Goal: Task Accomplishment & Management: Use online tool/utility

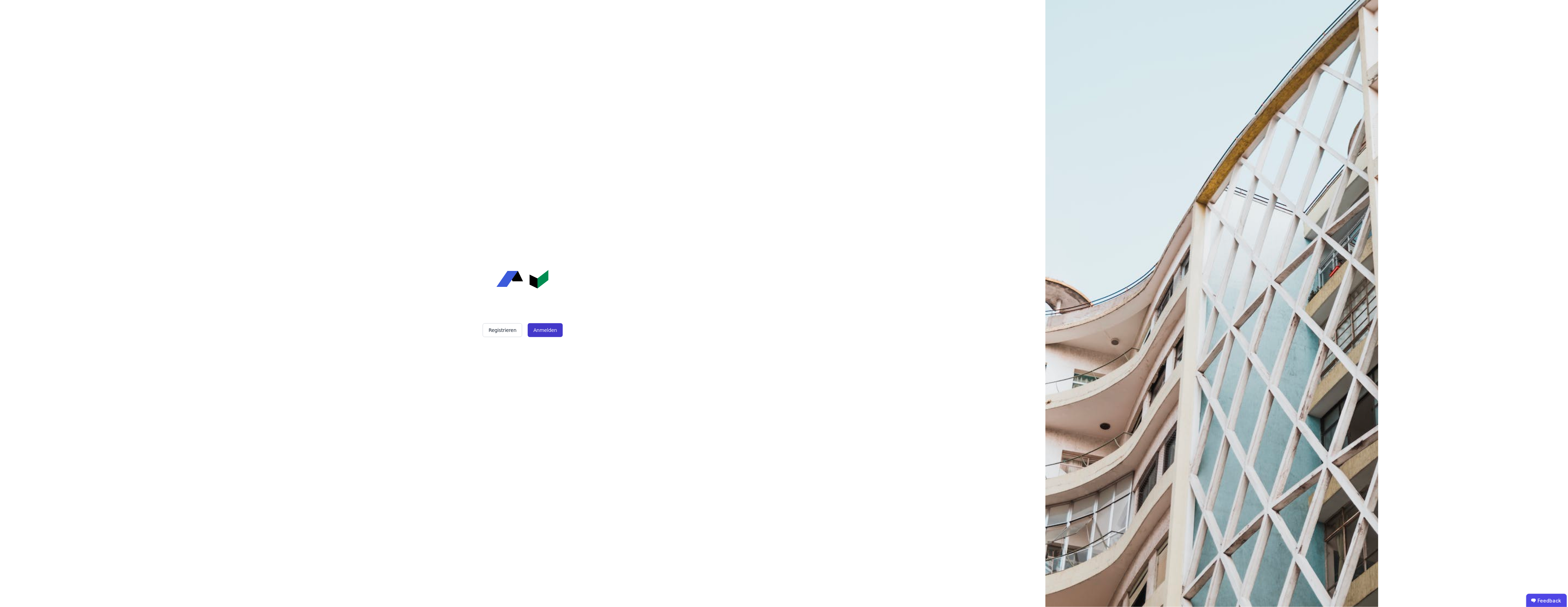
click at [540, 328] on button "Anmelden" at bounding box center [545, 330] width 35 height 14
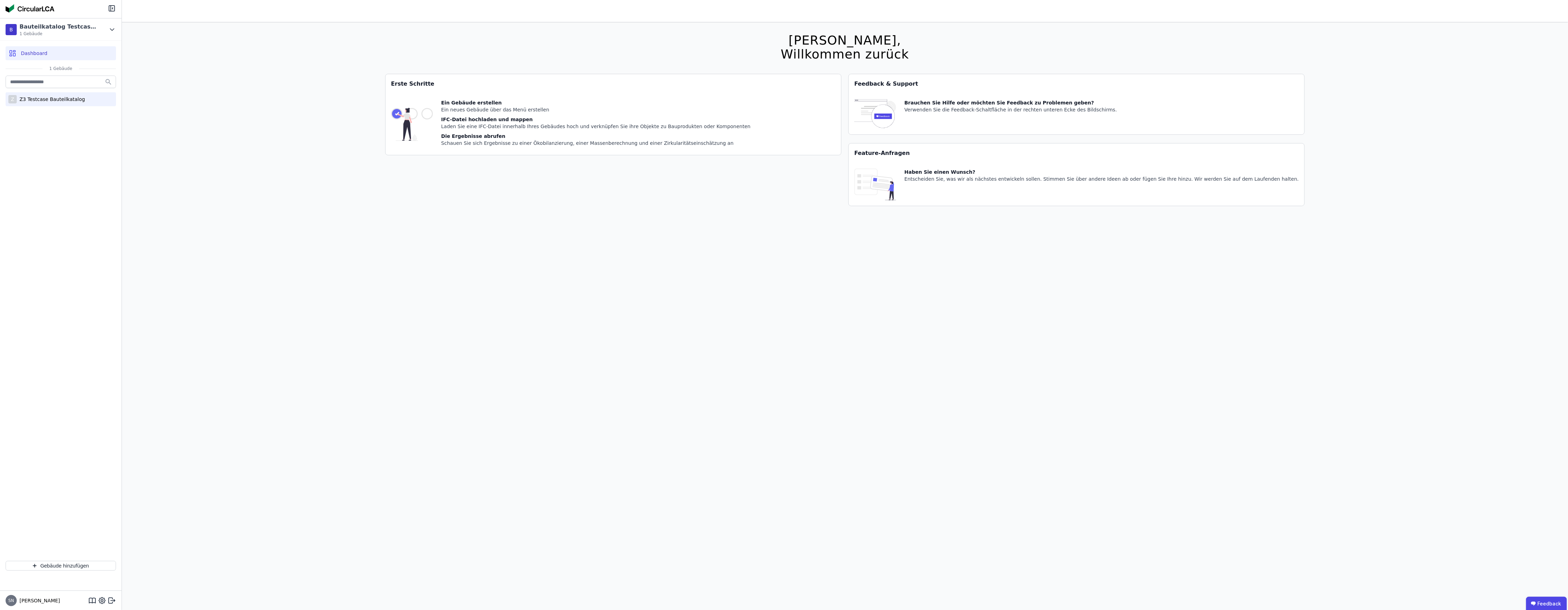
click at [52, 101] on div "Z3 Testcase Bauteilkatalog" at bounding box center [51, 99] width 68 height 7
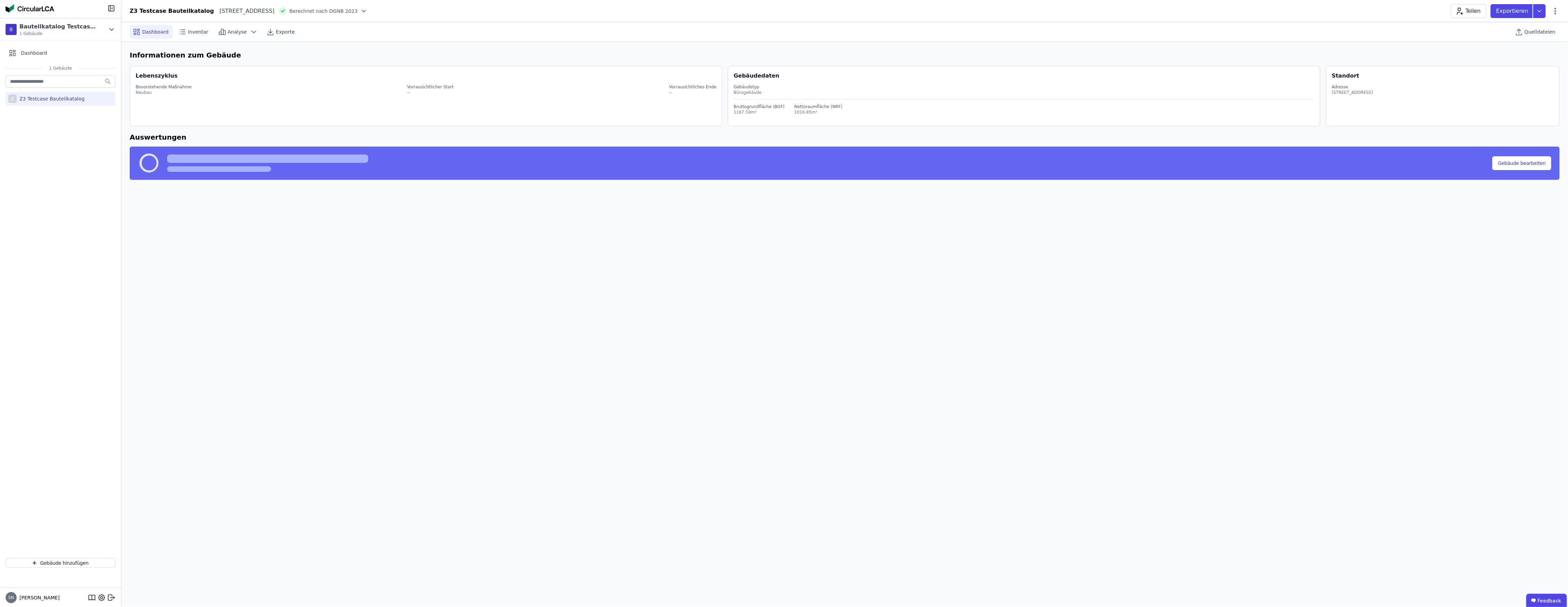
select select "*"
